Goal: Task Accomplishment & Management: Manage account settings

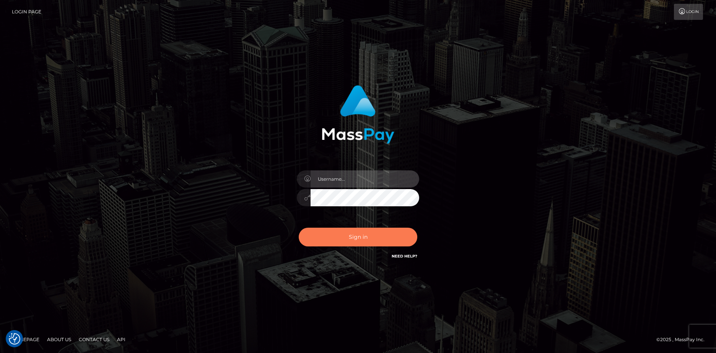
type input "yeritza.scout"
click at [351, 237] on button "Sign in" at bounding box center [358, 237] width 119 height 19
type input "yeritza.scout"
click at [351, 237] on button "Sign in" at bounding box center [358, 237] width 119 height 19
